Goal: Information Seeking & Learning: Learn about a topic

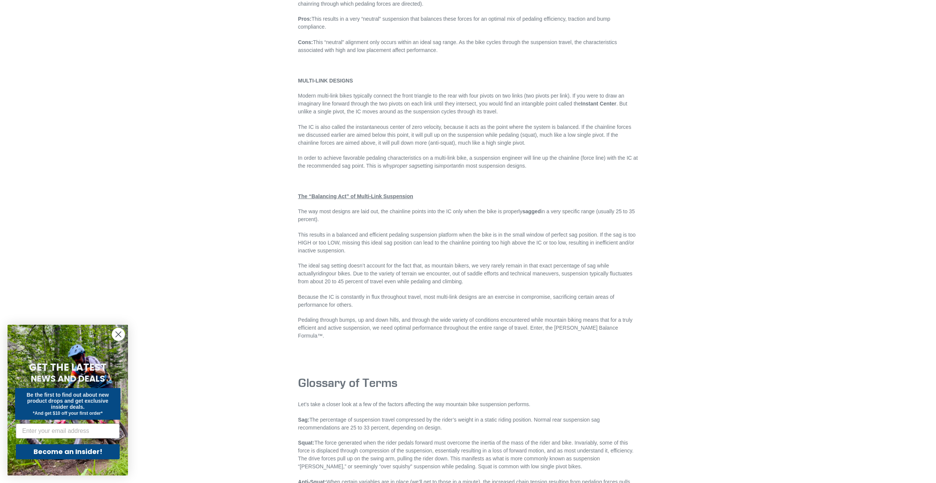
scroll to position [1686, 0]
